Goal: Transaction & Acquisition: Subscribe to service/newsletter

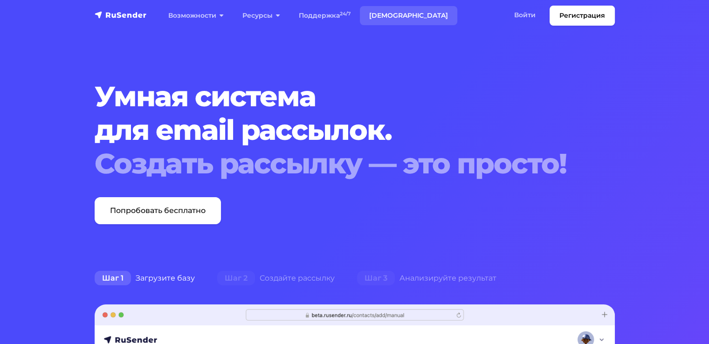
click at [356, 18] on link "[DEMOGRAPHIC_DATA]" at bounding box center [408, 15] width 97 height 19
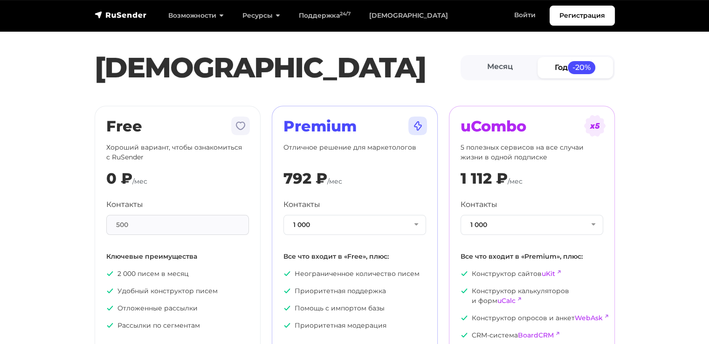
scroll to position [47, 0]
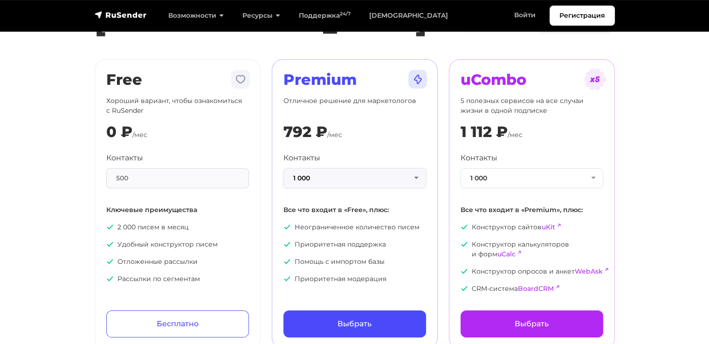
click at [420, 178] on button "1 000" at bounding box center [354, 178] width 143 height 20
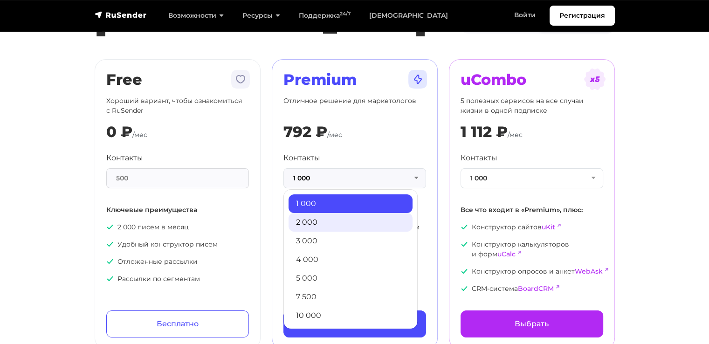
click at [351, 224] on link "2 000" at bounding box center [351, 222] width 124 height 19
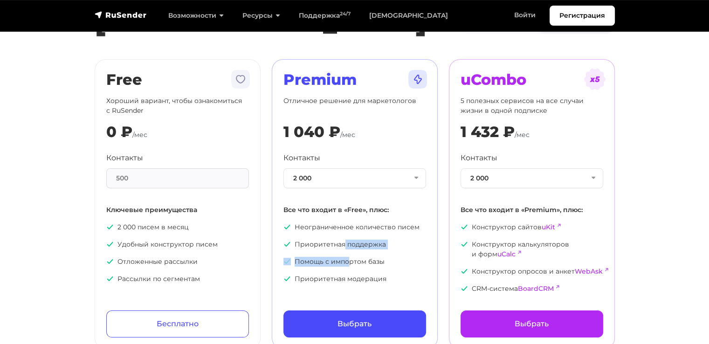
drag, startPoint x: 342, startPoint y: 237, endPoint x: 350, endPoint y: 262, distance: 25.4
click at [350, 262] on ul "Неограниченное количество писем Приоритетная поддержка Помощь с импортом базы П…" at bounding box center [354, 253] width 143 height 62
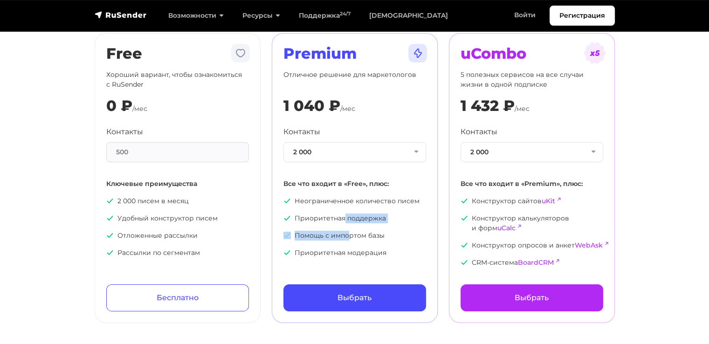
scroll to position [140, 0]
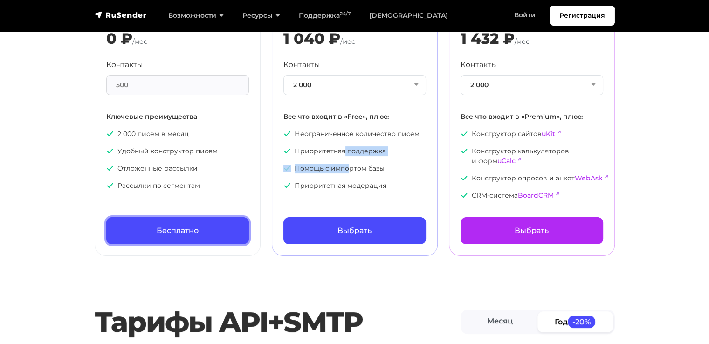
click at [189, 230] on link "Бесплатно" at bounding box center [177, 230] width 143 height 27
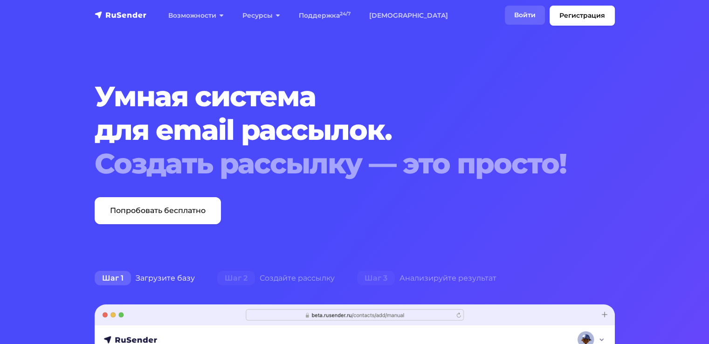
click at [526, 12] on link "Войти" at bounding box center [525, 15] width 40 height 19
